Goal: Task Accomplishment & Management: Manage account settings

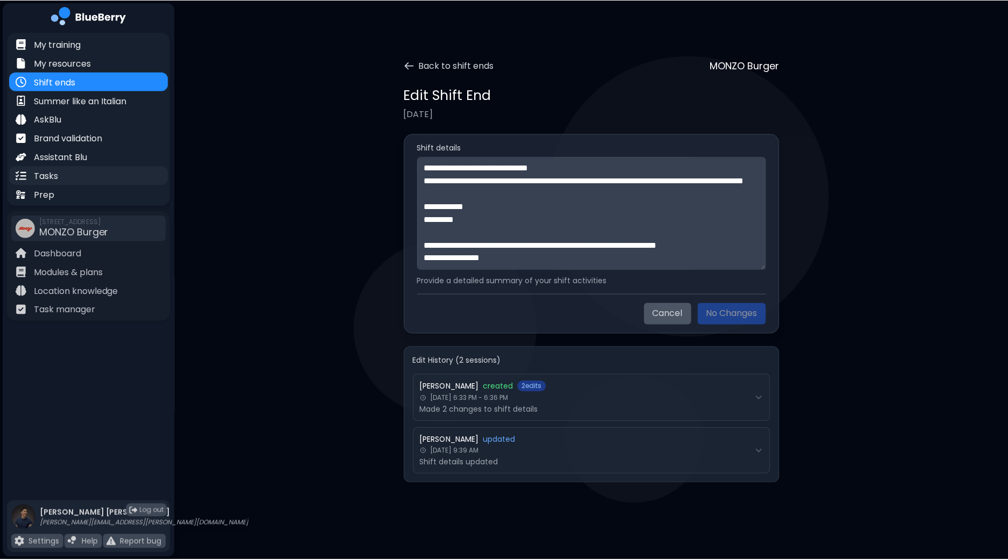
scroll to position [1001, 0]
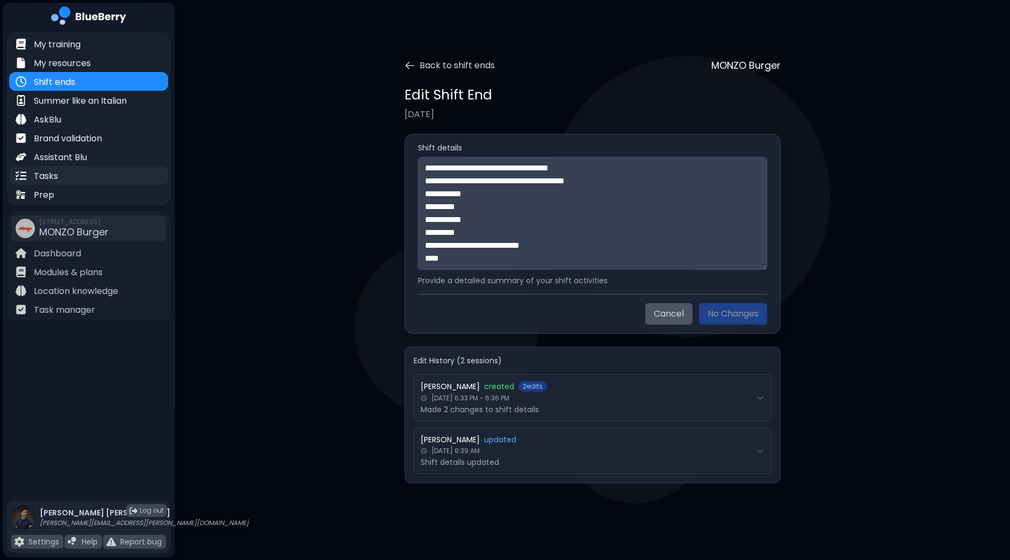
click at [61, 172] on div "Tasks" at bounding box center [88, 175] width 159 height 19
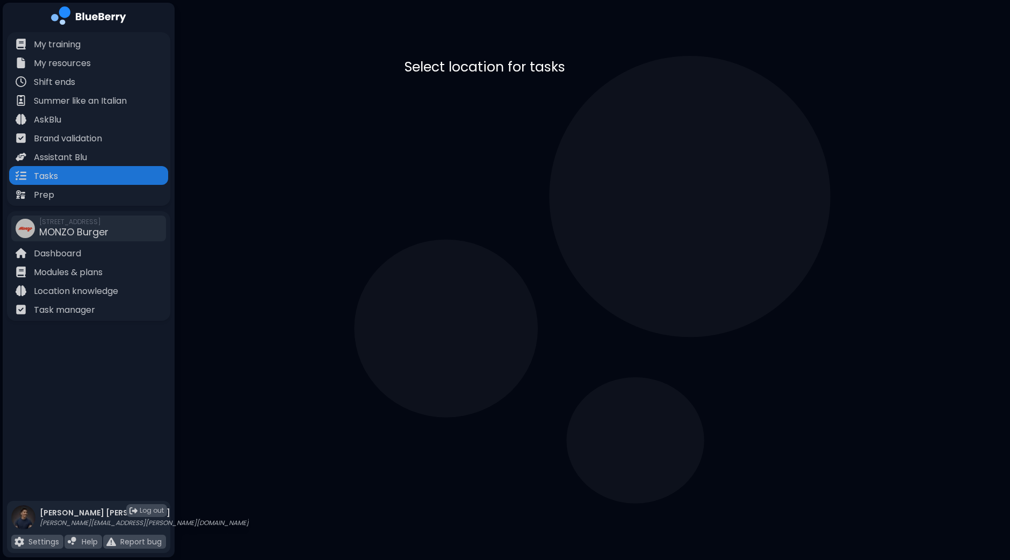
click at [610, 116] on div "MONZO Burger [STREET_ADDRESS]" at bounding box center [593, 110] width 376 height 53
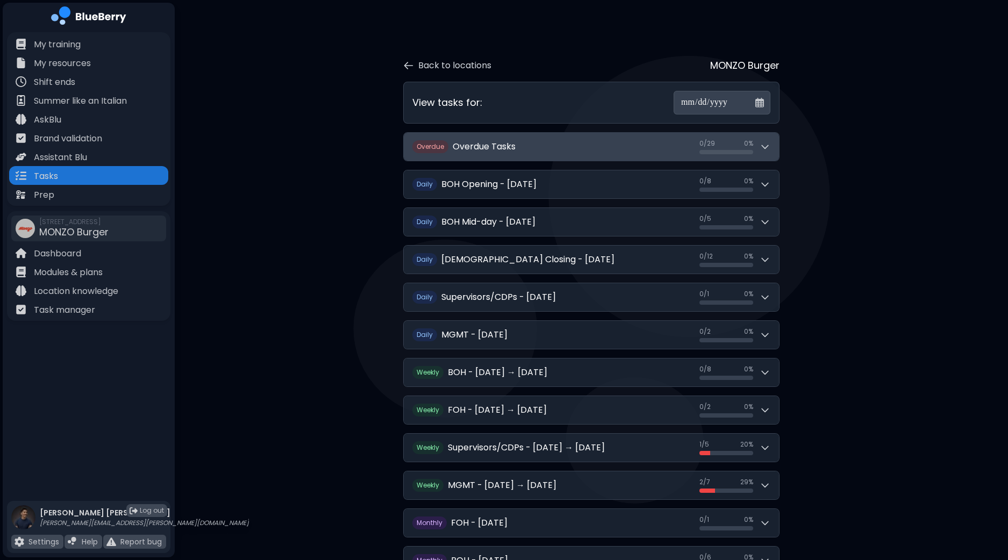
click at [771, 141] on button "O verdue Overdue Tasks 0 / 29 0 / 29 0 %" at bounding box center [591, 147] width 375 height 28
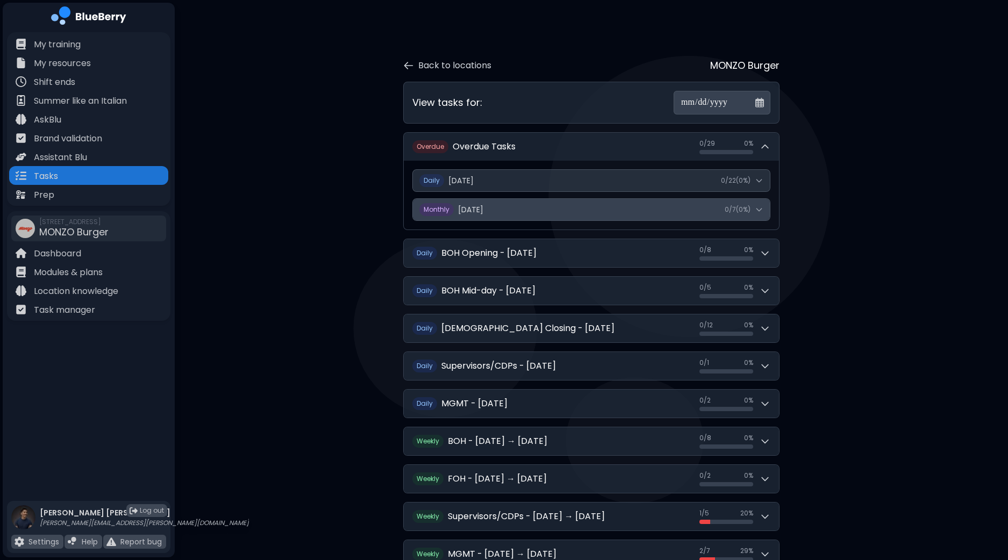
click at [759, 211] on icon at bounding box center [759, 209] width 9 height 9
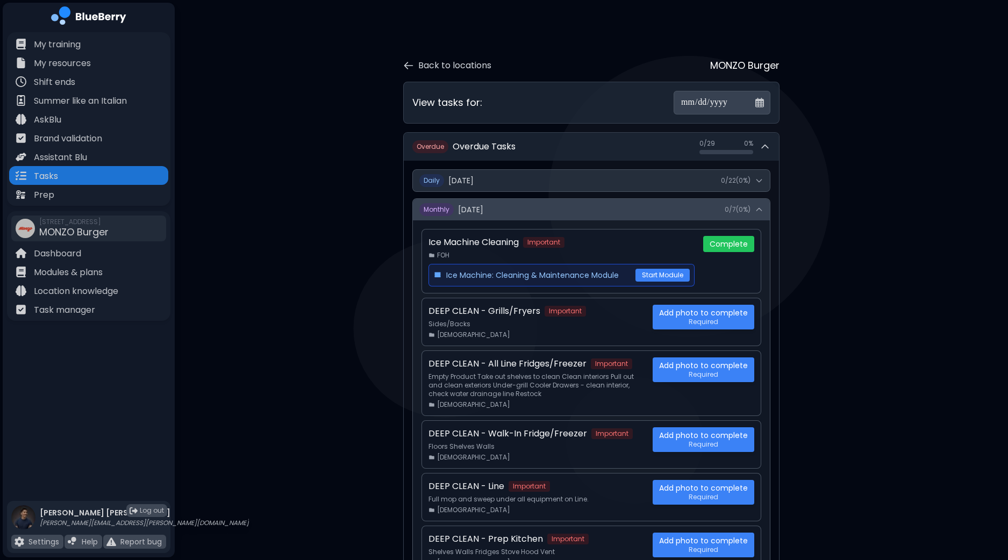
click at [759, 211] on icon at bounding box center [759, 209] width 9 height 9
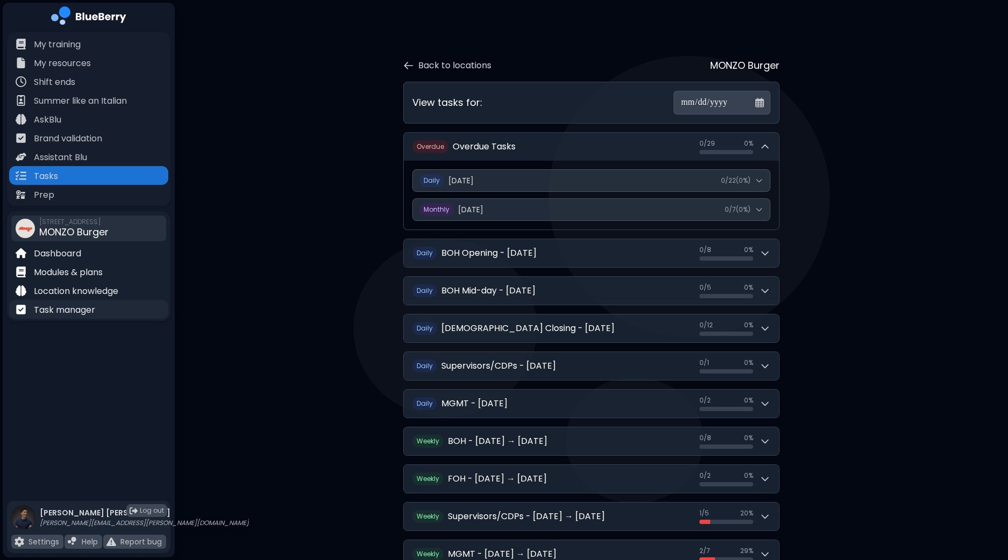
click at [61, 307] on p "Task manager" at bounding box center [64, 310] width 61 height 13
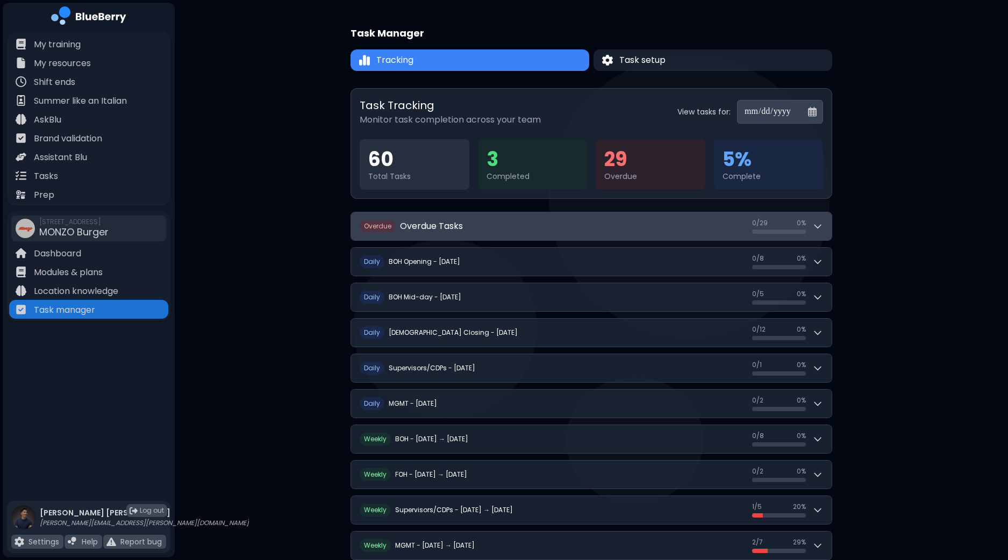
click at [825, 224] on button "O verdue Overdue Tasks 0 / 29 0 / 29 0 %" at bounding box center [591, 226] width 480 height 28
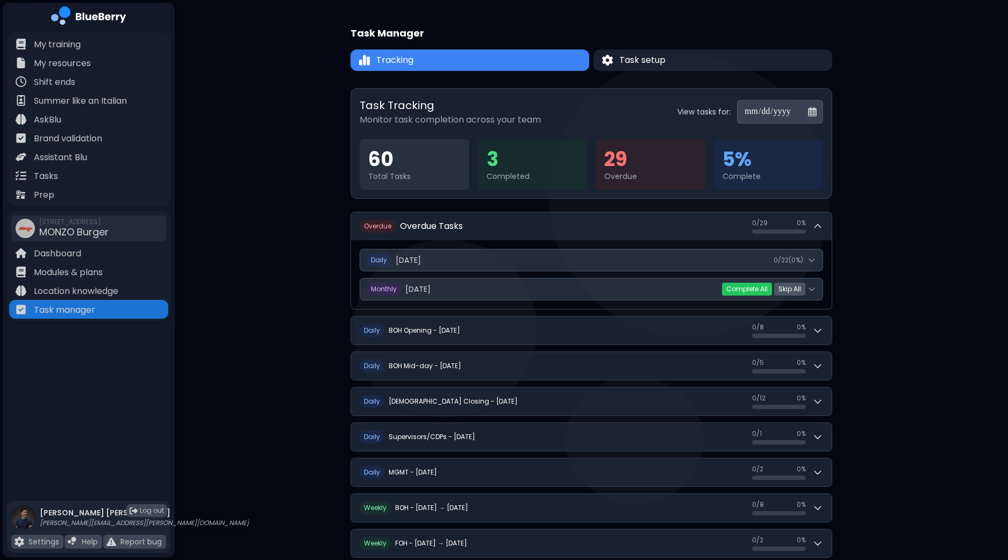
click at [787, 287] on button "Skip All" at bounding box center [789, 289] width 31 height 13
click at [769, 288] on button "Yes" at bounding box center [771, 289] width 20 height 11
click at [106, 373] on div "My training My resources Shift ends Summer like an Italian AskBlu Brand validat…" at bounding box center [89, 264] width 172 height 465
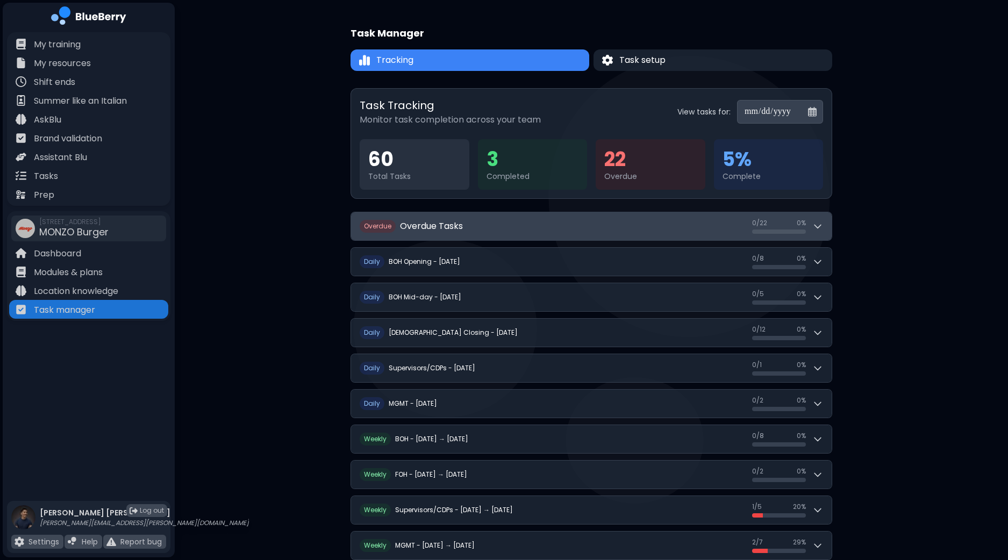
click at [814, 228] on icon at bounding box center [817, 226] width 11 height 11
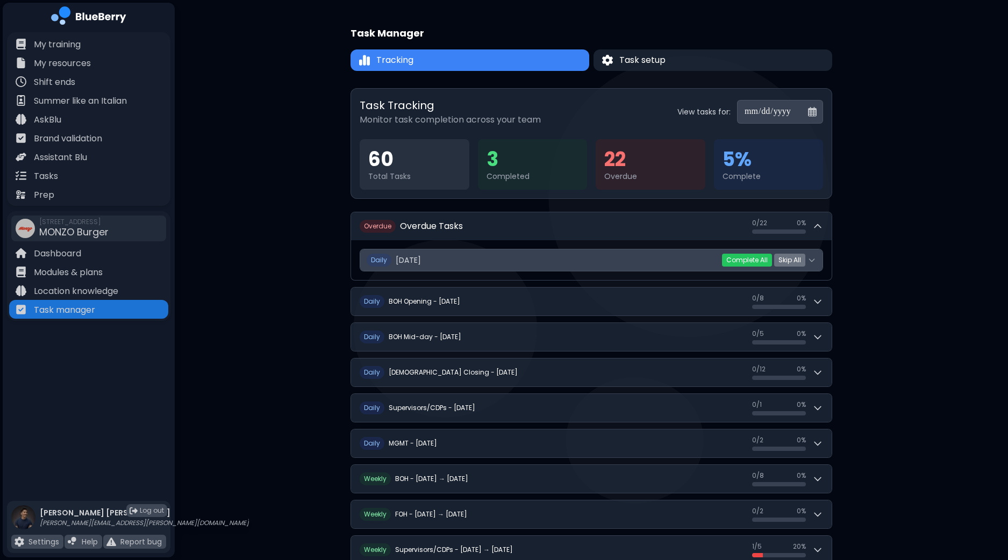
click at [814, 256] on icon at bounding box center [811, 260] width 9 height 9
click at [814, 260] on icon at bounding box center [811, 260] width 9 height 9
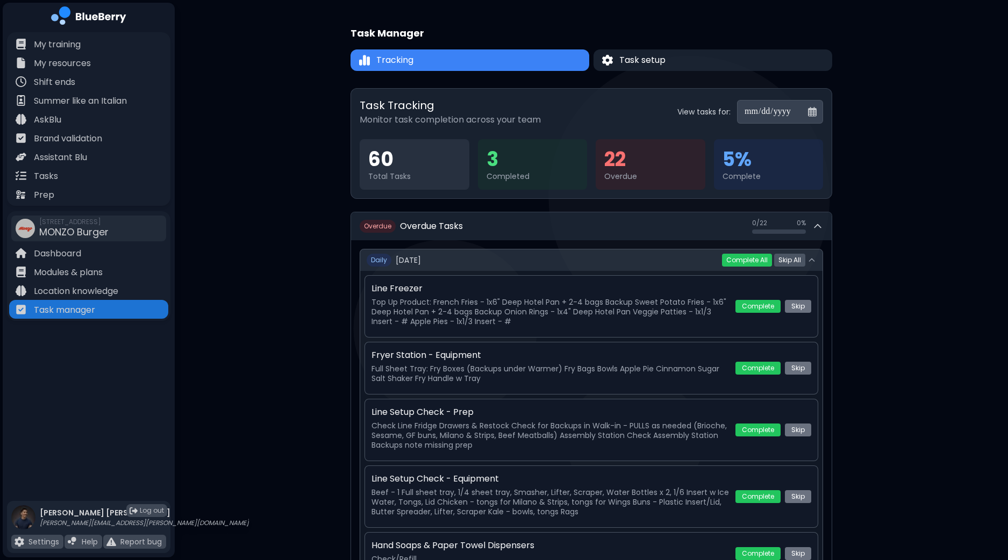
click at [794, 257] on button "Skip All" at bounding box center [789, 260] width 31 height 13
click at [768, 260] on button "Yes" at bounding box center [771, 260] width 20 height 11
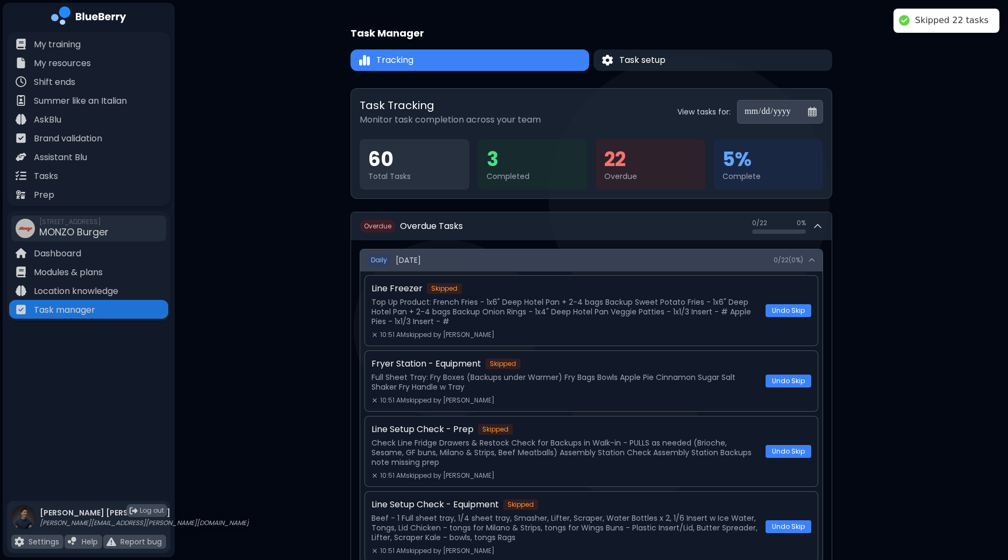
click at [813, 258] on icon at bounding box center [811, 260] width 9 height 9
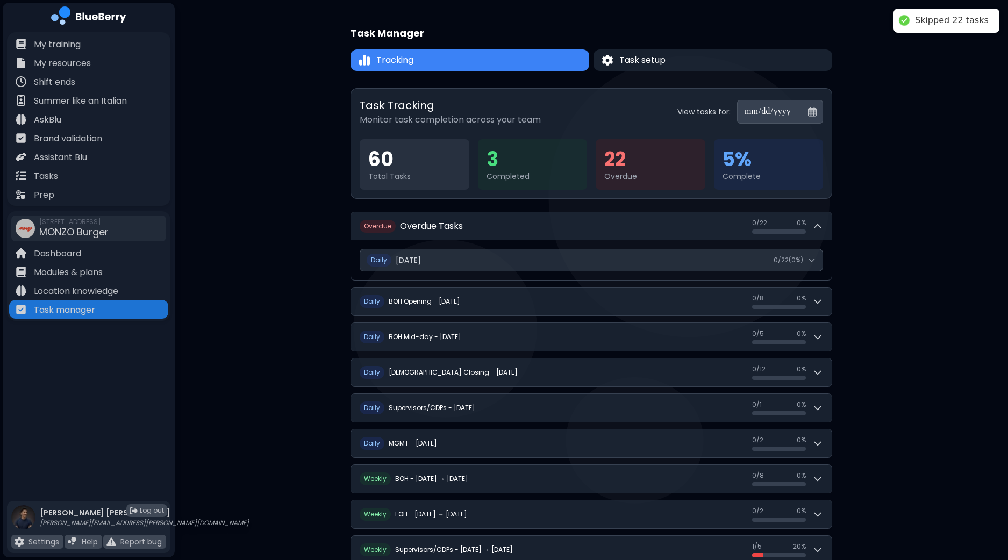
click at [873, 252] on div "**********" at bounding box center [591, 383] width 833 height 767
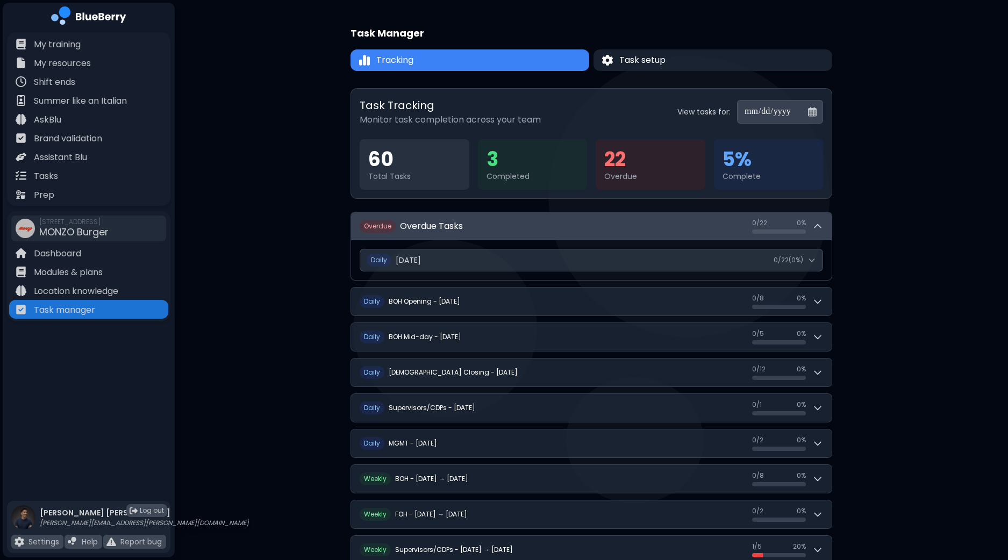
click at [822, 227] on icon at bounding box center [817, 226] width 11 height 11
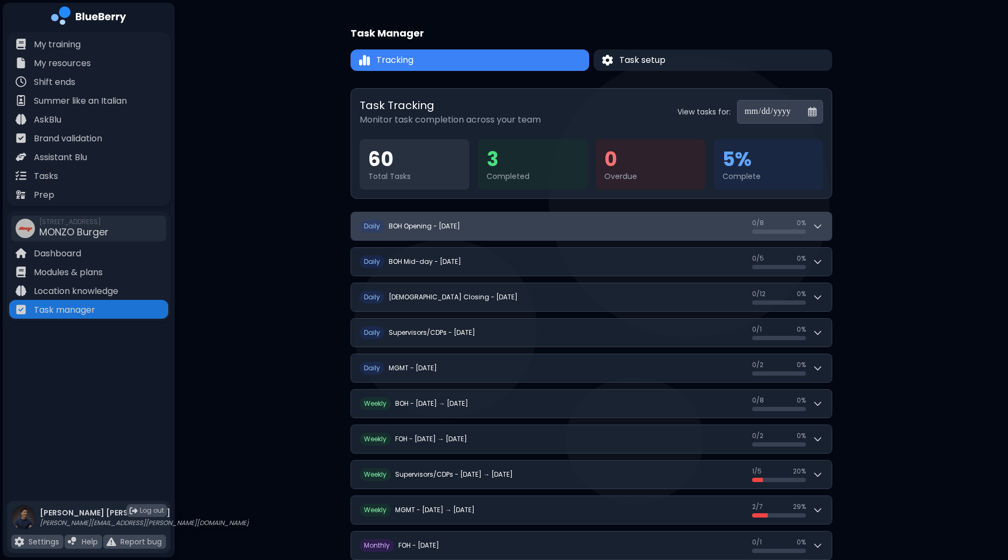
click at [822, 226] on icon at bounding box center [817, 226] width 11 height 11
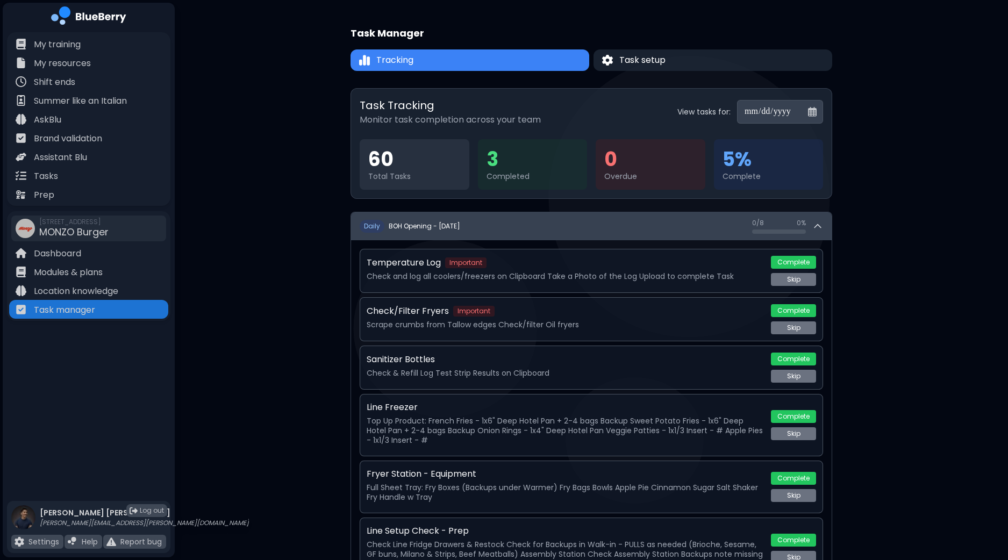
click at [817, 225] on icon at bounding box center [817, 226] width 6 height 3
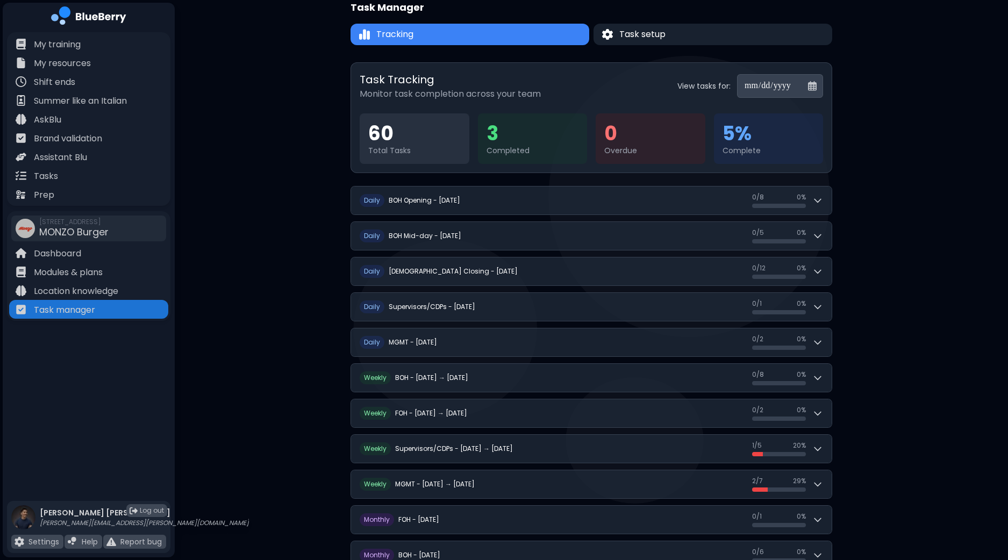
scroll to position [35, 0]
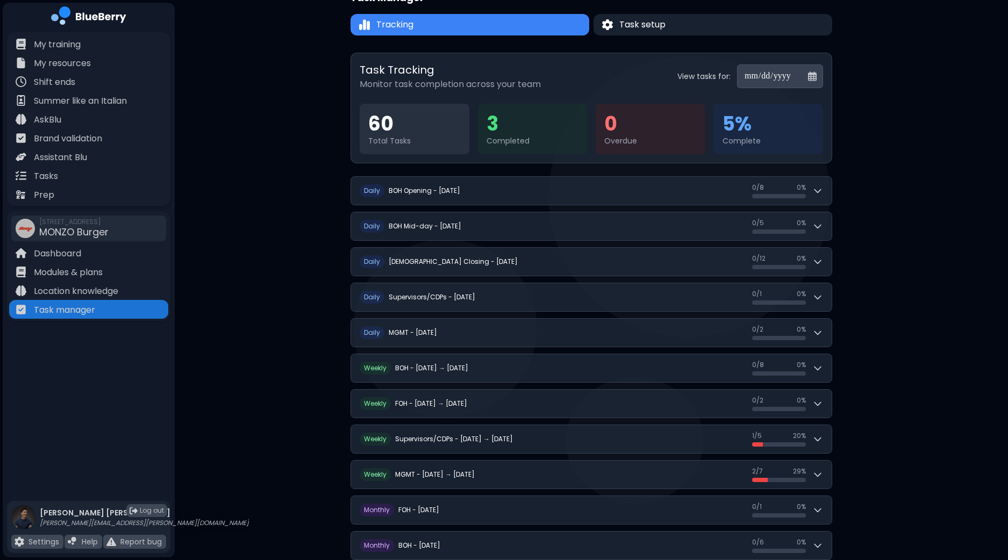
click at [811, 79] on input "**********" at bounding box center [780, 76] width 86 height 24
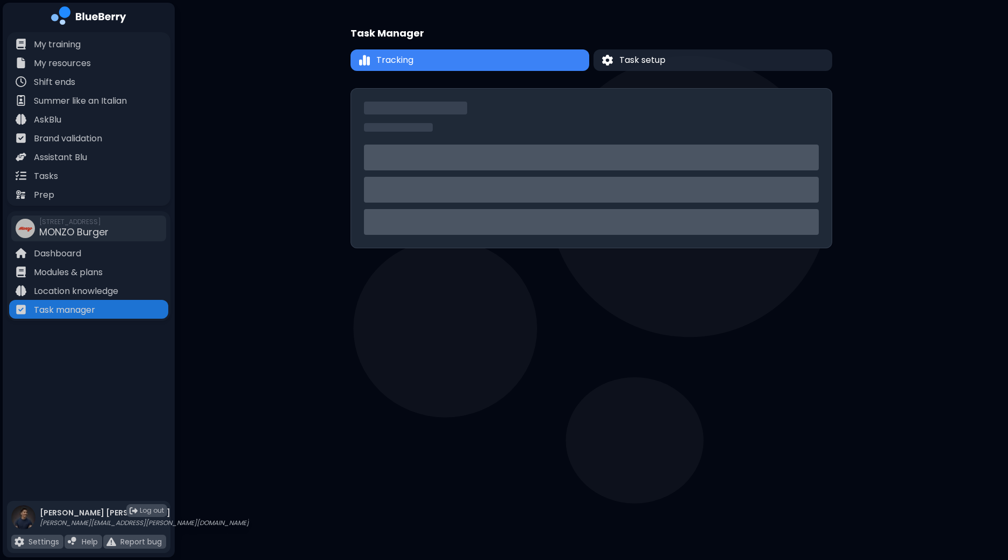
scroll to position [0, 0]
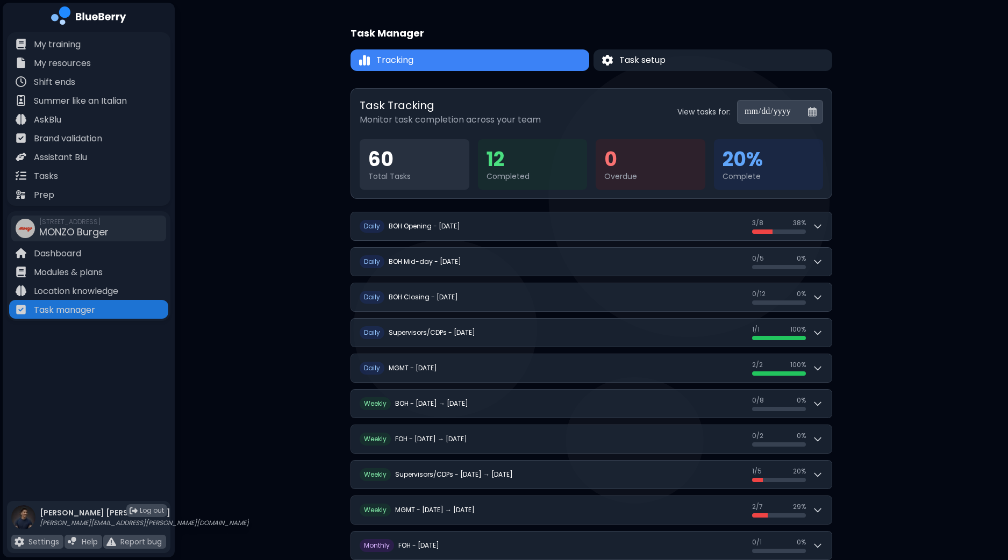
click at [807, 114] on input "**********" at bounding box center [780, 112] width 86 height 24
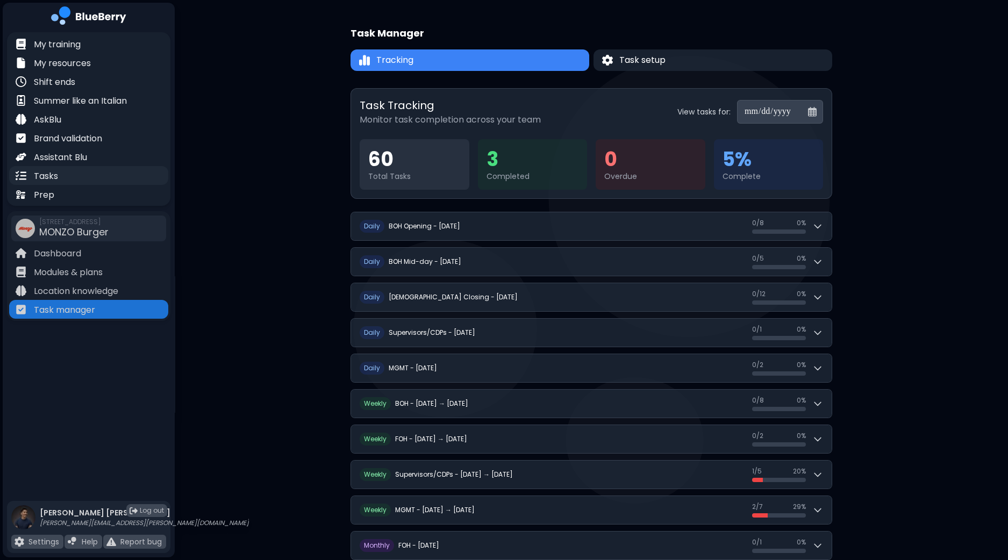
click at [68, 177] on div "Tasks" at bounding box center [88, 175] width 159 height 19
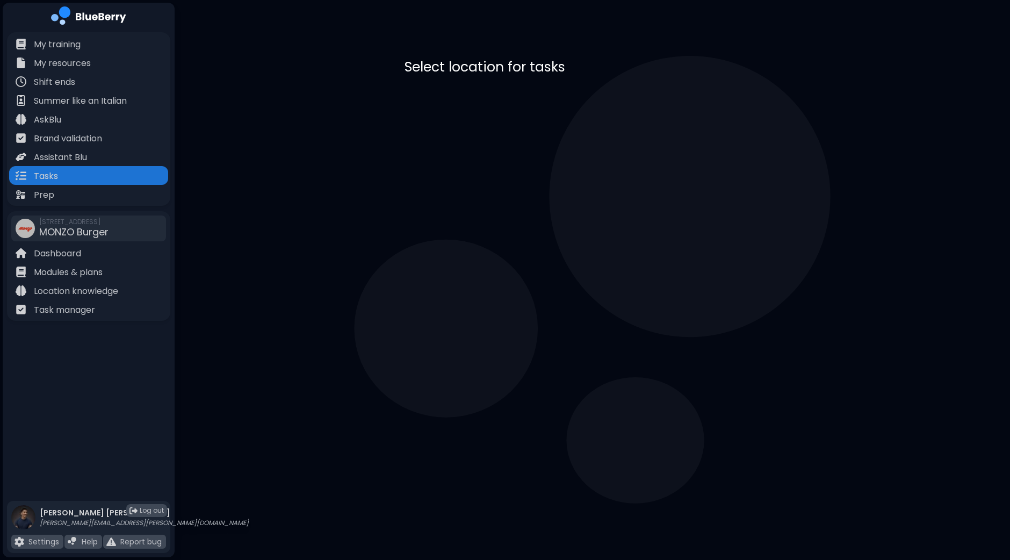
click at [512, 90] on div "MONZO Burger [STREET_ADDRESS]" at bounding box center [471, 110] width 114 height 43
